Goal: Information Seeking & Learning: Learn about a topic

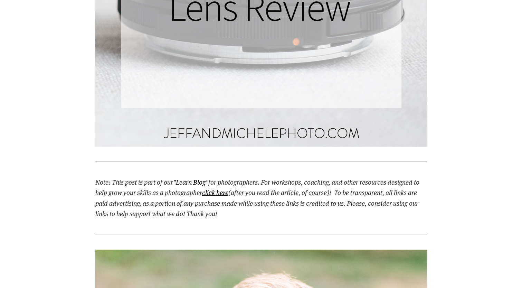
scroll to position [795, 0]
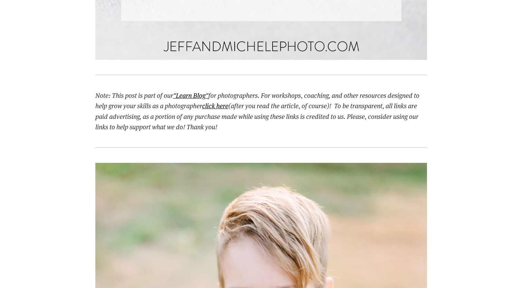
click at [265, 71] on div at bounding box center [262, 75] width 344 height 19
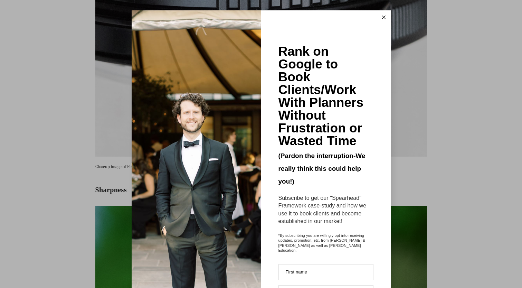
scroll to position [2903, 0]
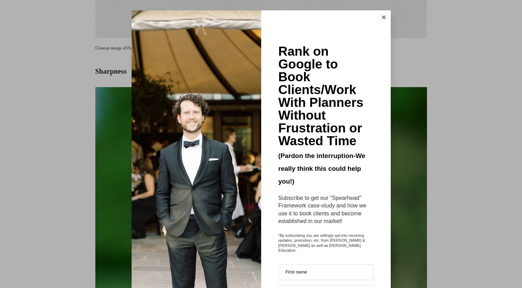
click at [382, 18] on line at bounding box center [383, 17] width 3 height 3
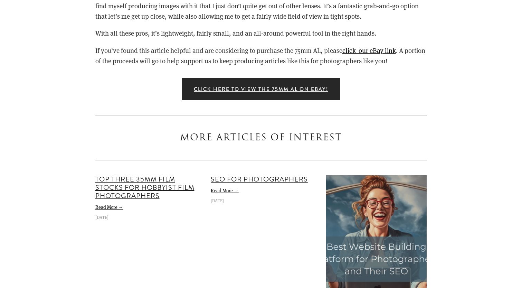
scroll to position [6083, 0]
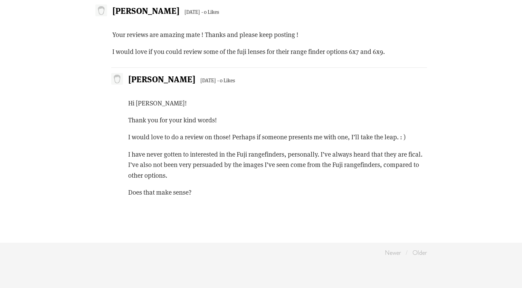
scroll to position [7786, 0]
drag, startPoint x: 409, startPoint y: 142, endPoint x: 421, endPoint y: 143, distance: 12.5
click at [421, 148] on p "I have never gotten to interested in the Fuji rangefinders, personally. I’ve al…" at bounding box center [277, 163] width 299 height 31
click at [196, 186] on p "Does that make sense?" at bounding box center [277, 191] width 299 height 10
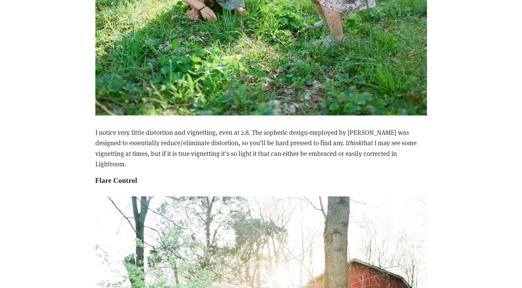
scroll to position [4987, 0]
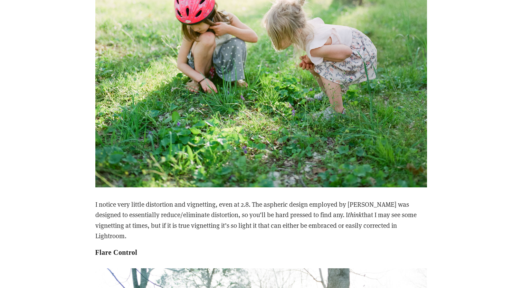
click at [367, 196] on div "I notice very little distortion and vignetting, even at 2.8. The aspheric desig…" at bounding box center [262, 227] width 344 height 69
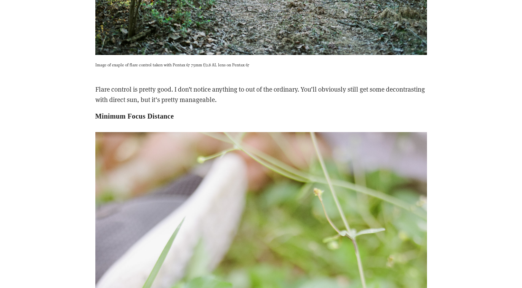
scroll to position [5712, 0]
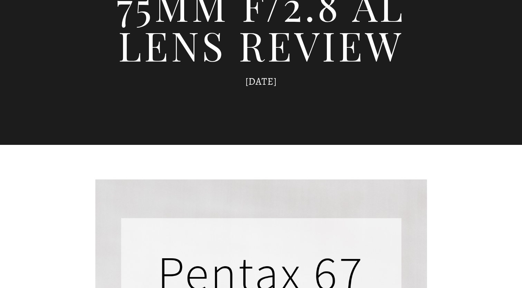
scroll to position [104, 0]
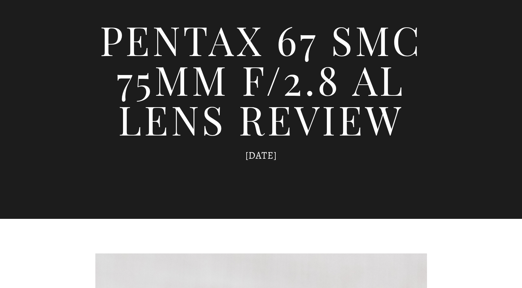
click at [167, 0] on div "Pentax 67 SMC 75mm f/2.8 AL Lens Review February 16, 2019 by Jeff Armstrong" at bounding box center [261, 91] width 332 height 199
